Goal: Find specific page/section: Find specific page/section

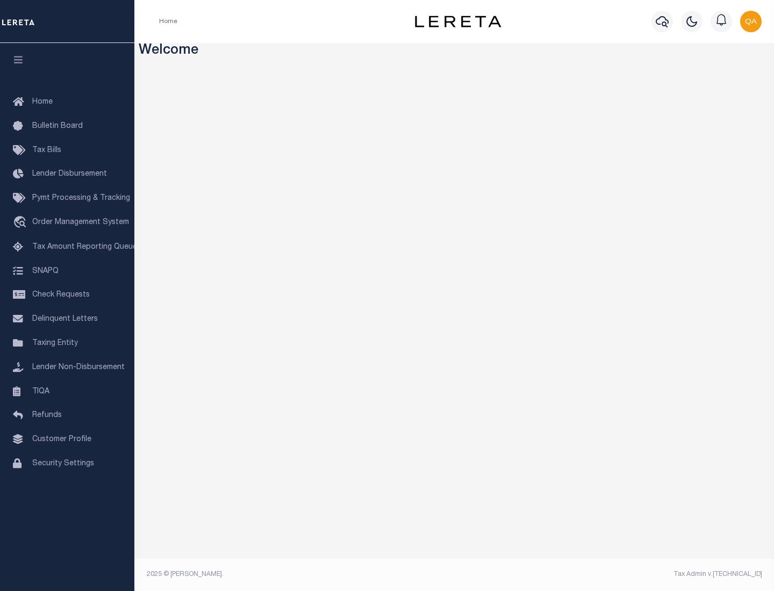
click at [67, 391] on link "TIQA" at bounding box center [67, 392] width 134 height 24
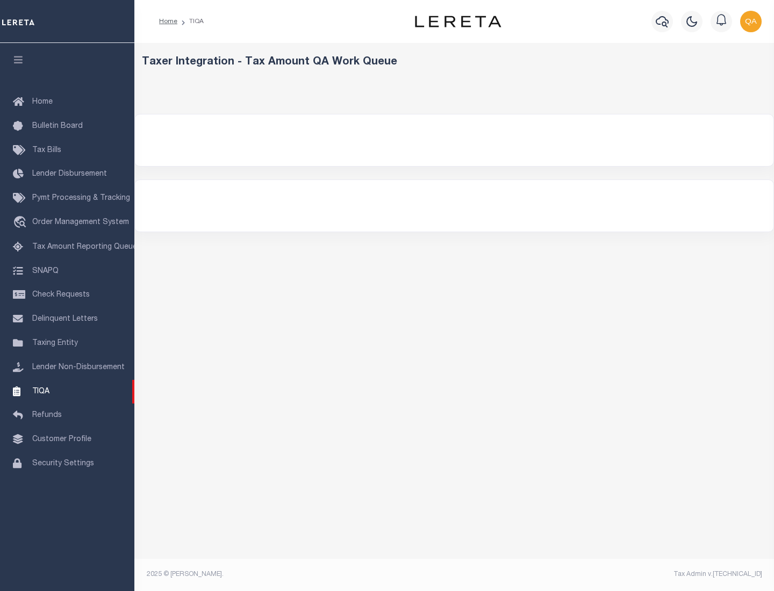
select select "200"
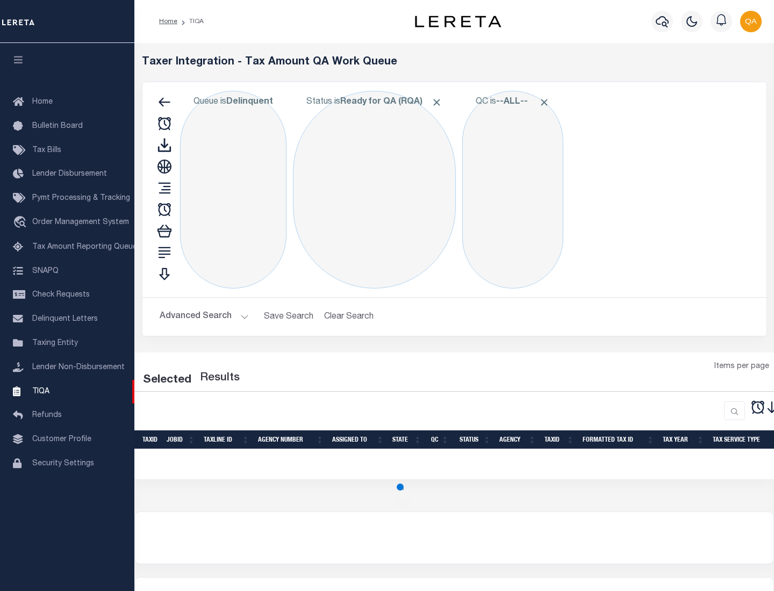
select select "200"
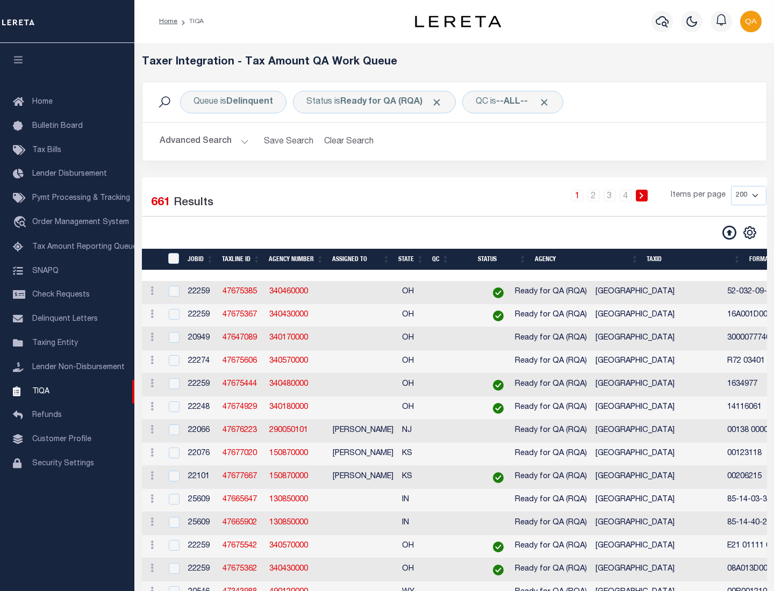
click at [440, 102] on span "Click to Remove" at bounding box center [436, 102] width 11 height 11
